Goal: Find specific page/section: Find specific page/section

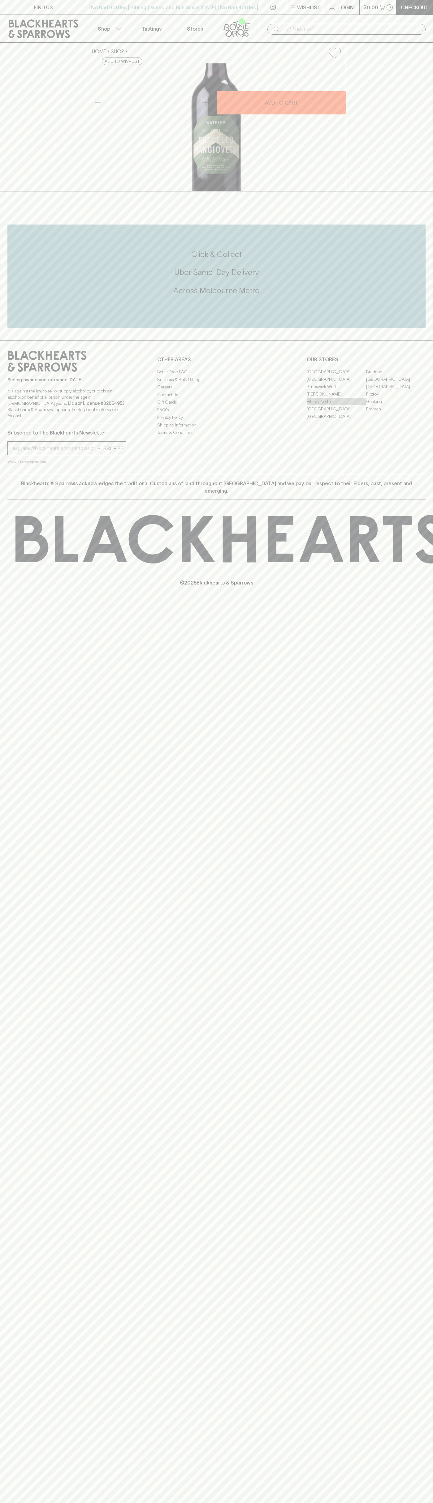
click at [336, 405] on link "Fitzroy North" at bounding box center [335, 401] width 59 height 7
